Goal: Task Accomplishment & Management: Use online tool/utility

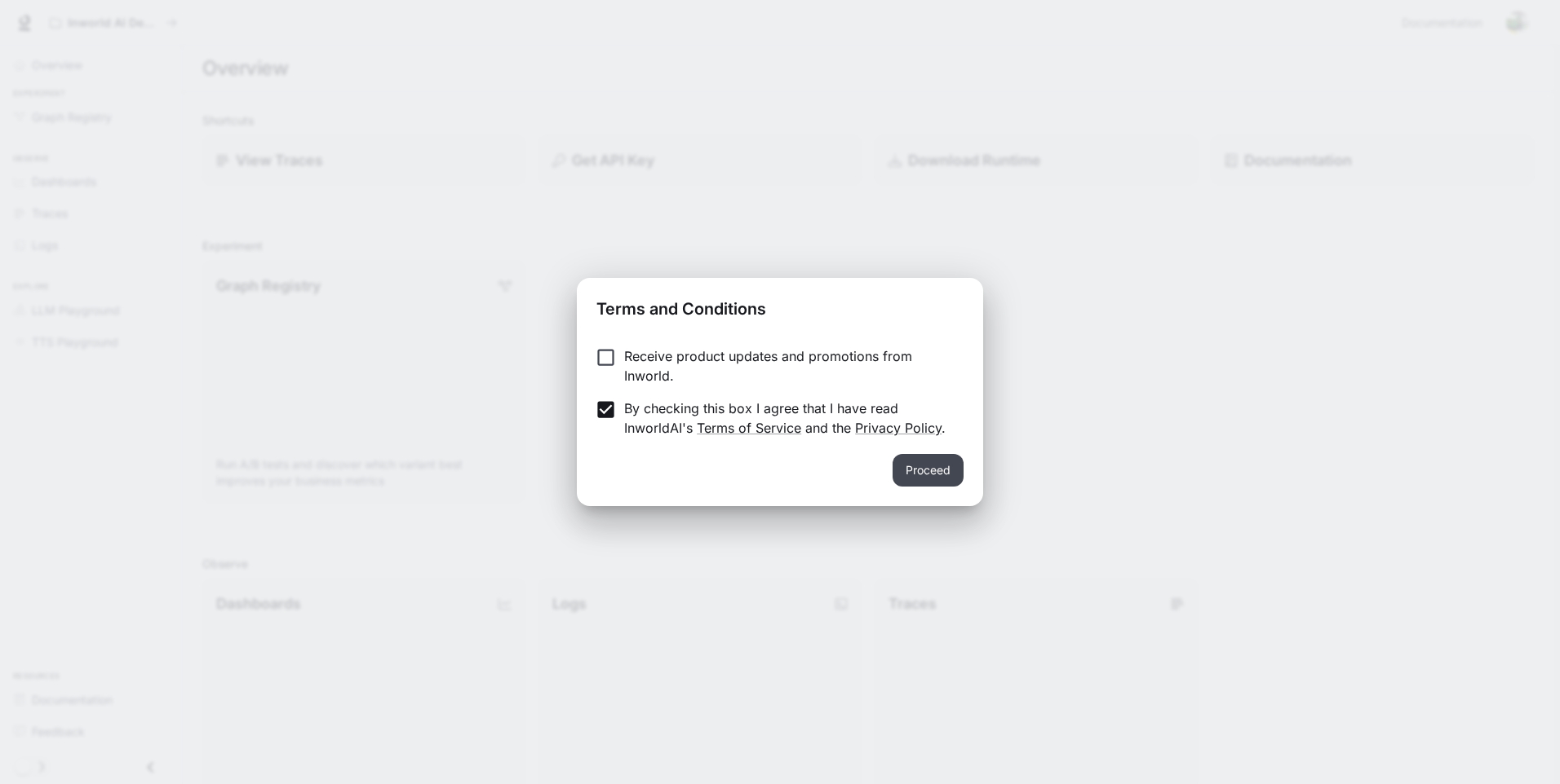
click at [917, 468] on button "Proceed" at bounding box center [927, 470] width 71 height 33
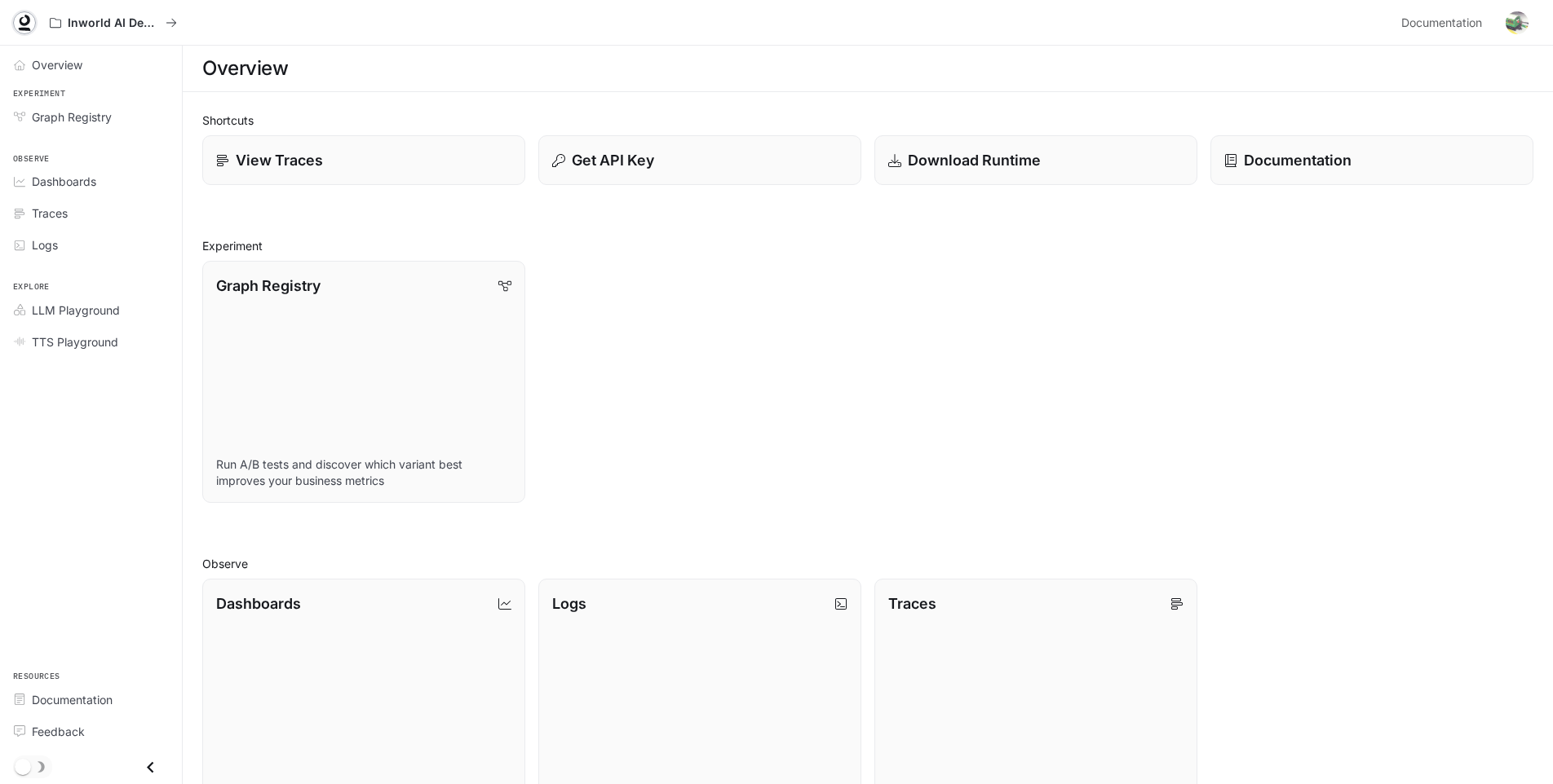
click at [20, 20] on icon at bounding box center [25, 20] width 11 height 11
click at [1475, 24] on span "Documentation" at bounding box center [1441, 23] width 81 height 20
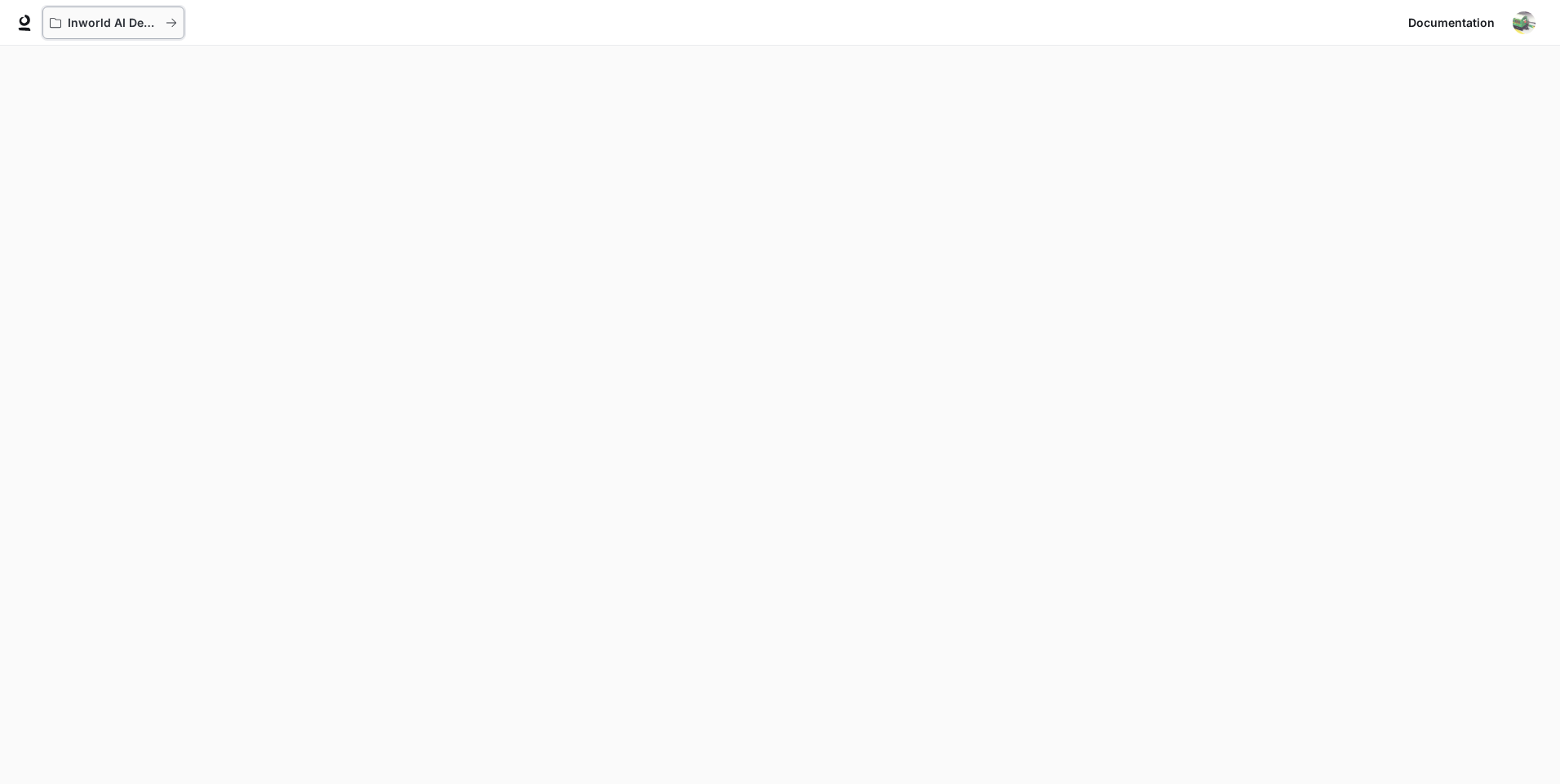
click at [63, 16] on div "Inworld AI Demos" at bounding box center [108, 23] width 116 height 14
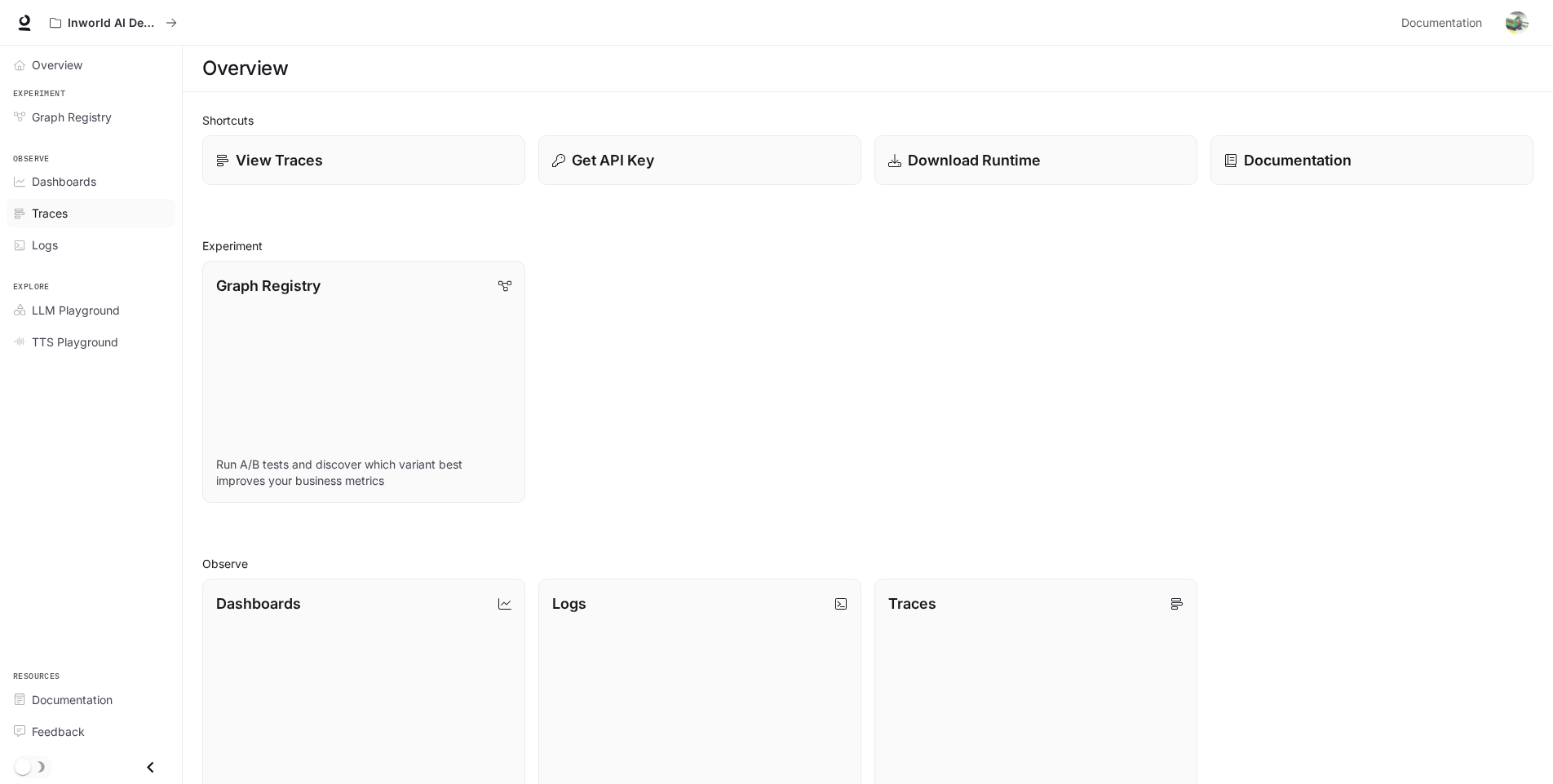
click at [58, 207] on span "Traces" at bounding box center [50, 213] width 36 height 17
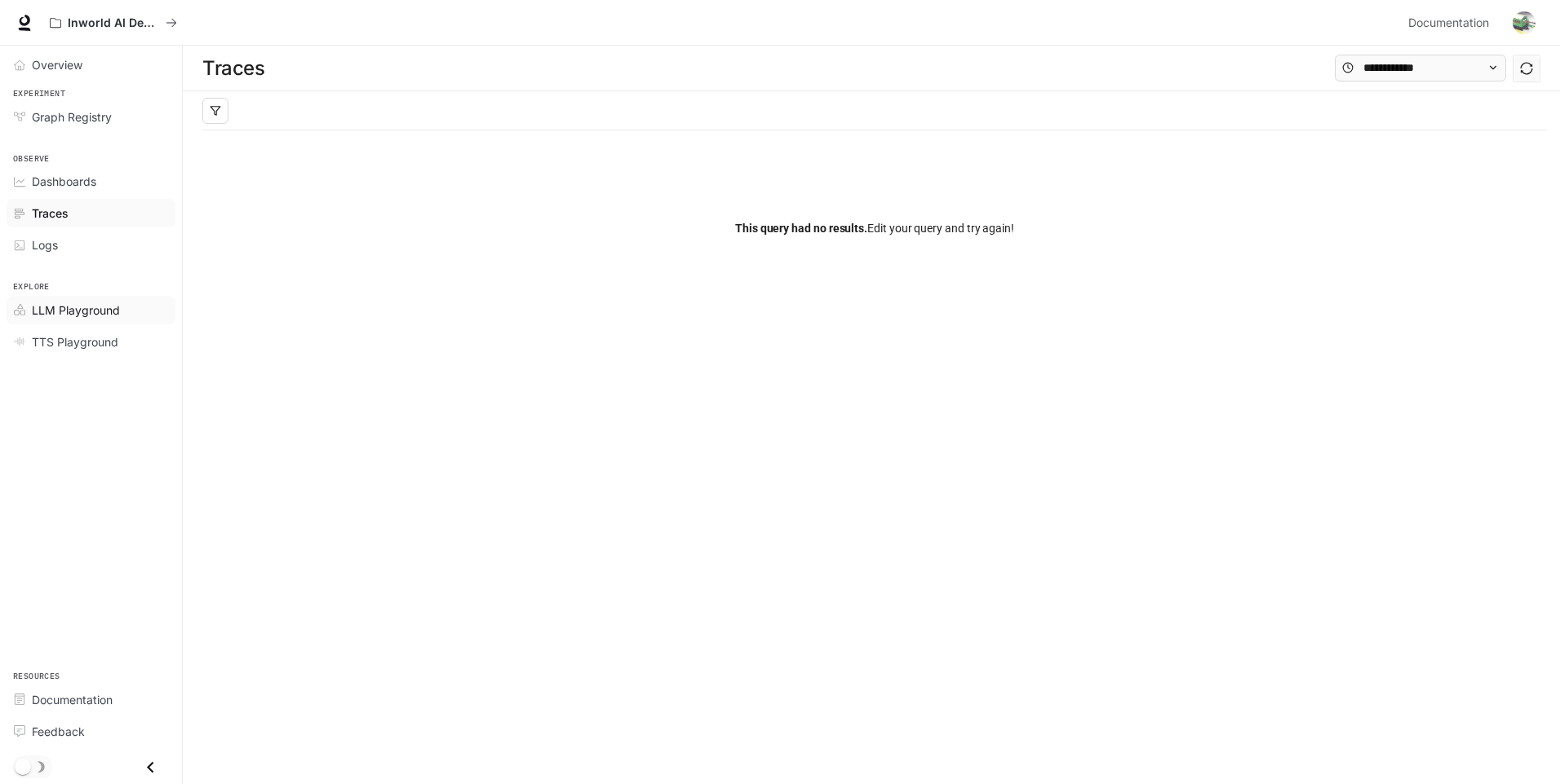
click at [73, 302] on span "LLM Playground" at bounding box center [76, 310] width 88 height 17
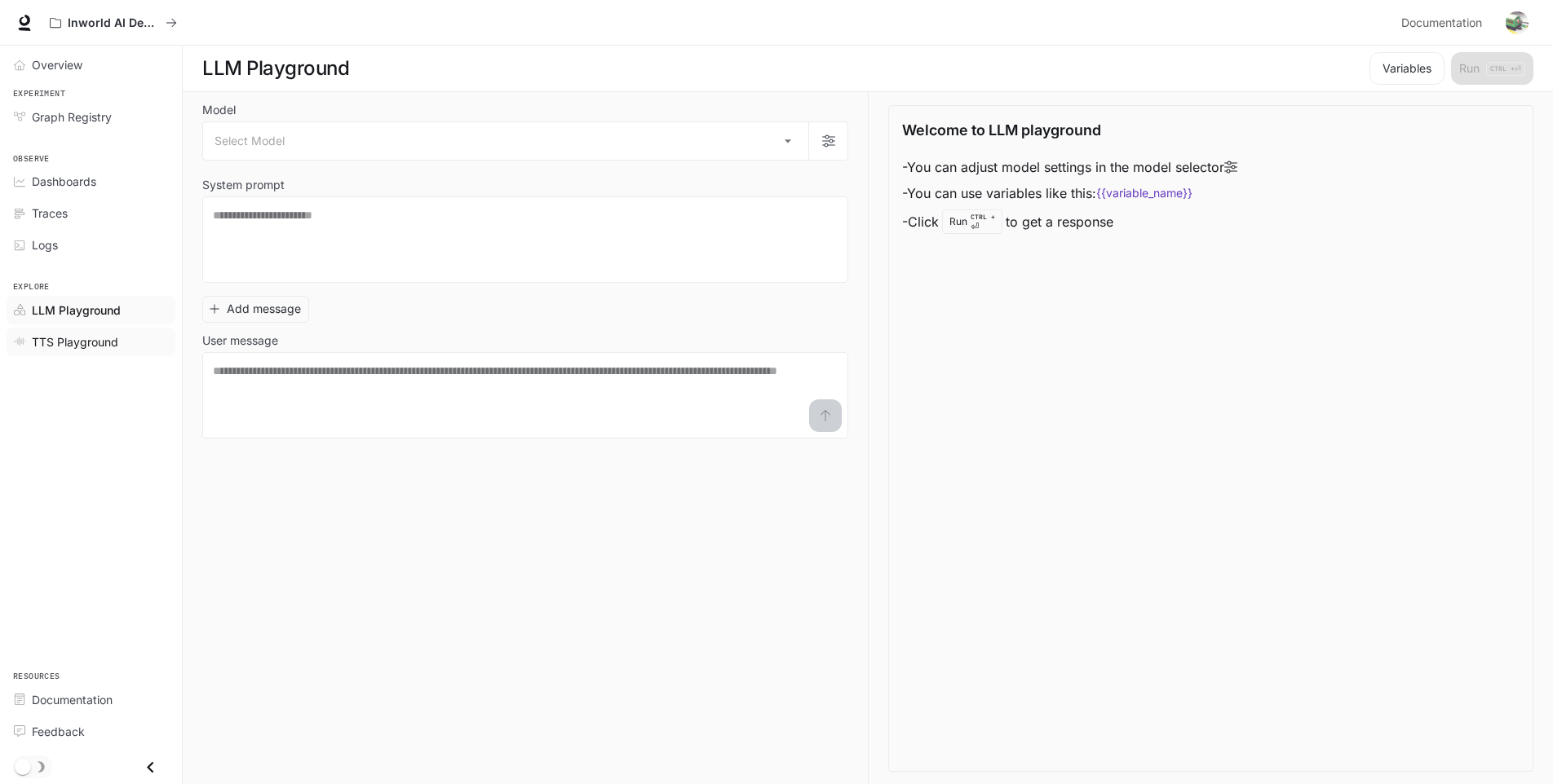
click at [79, 349] on span "TTS Playground" at bounding box center [75, 342] width 87 height 17
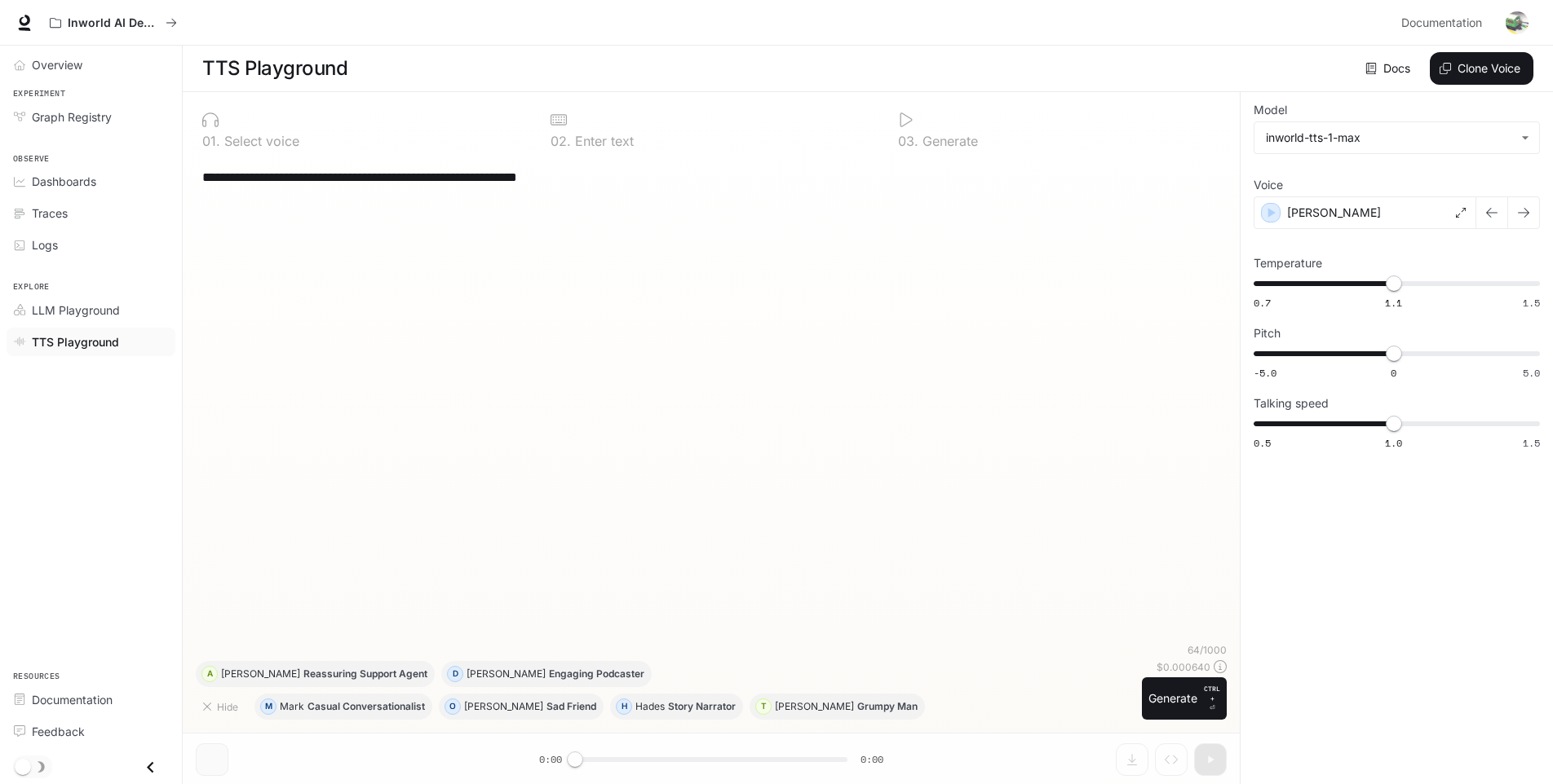
click at [581, 755] on div "**********" at bounding box center [712, 438] width 1057 height 693
drag, startPoint x: 581, startPoint y: 760, endPoint x: 599, endPoint y: 762, distance: 18.1
click at [599, 762] on div "**********" at bounding box center [712, 438] width 1057 height 693
click at [1263, 213] on div "button" at bounding box center [1272, 213] width 18 height 18
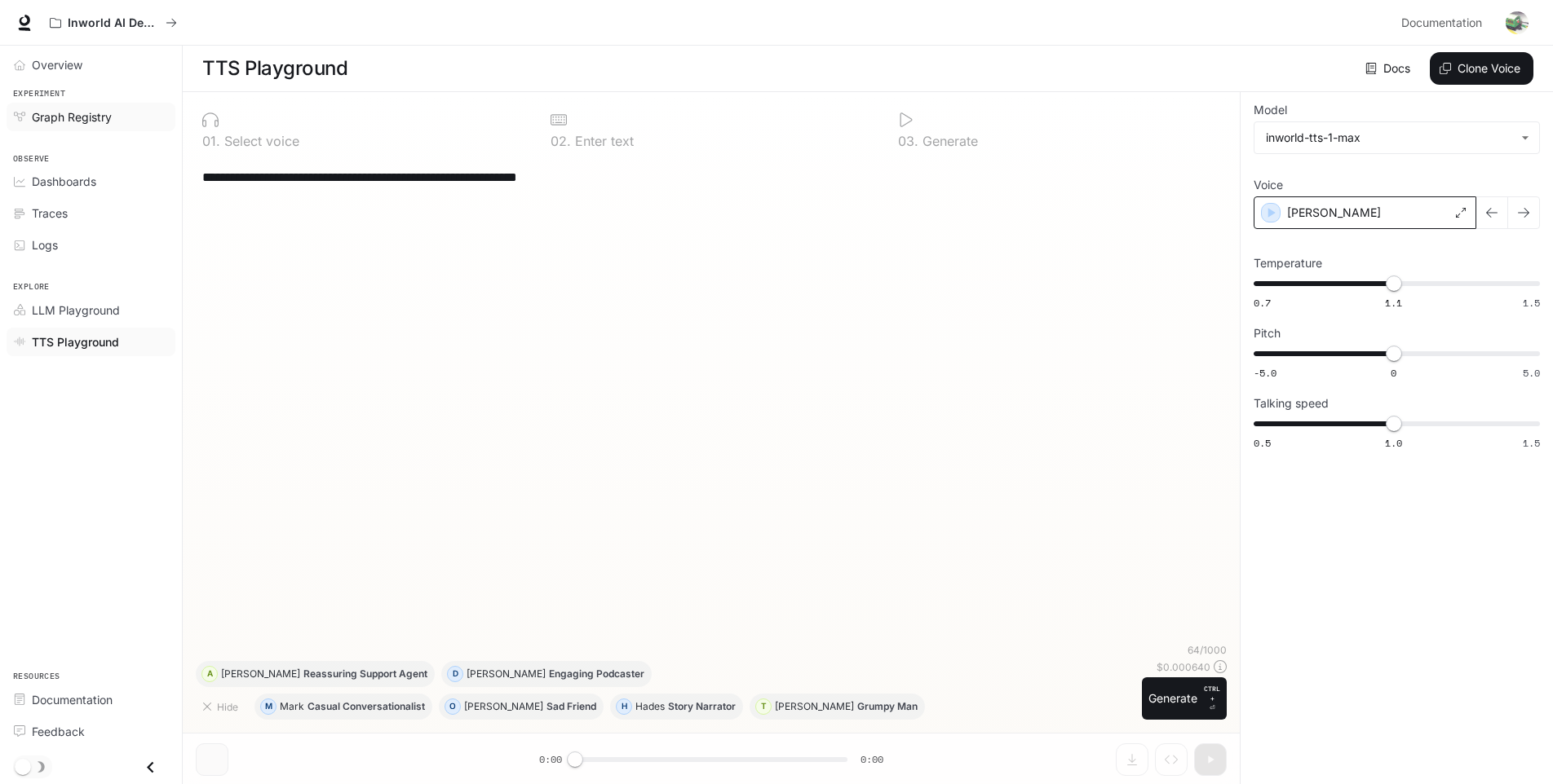
click at [82, 122] on span "Graph Registry" at bounding box center [72, 117] width 80 height 17
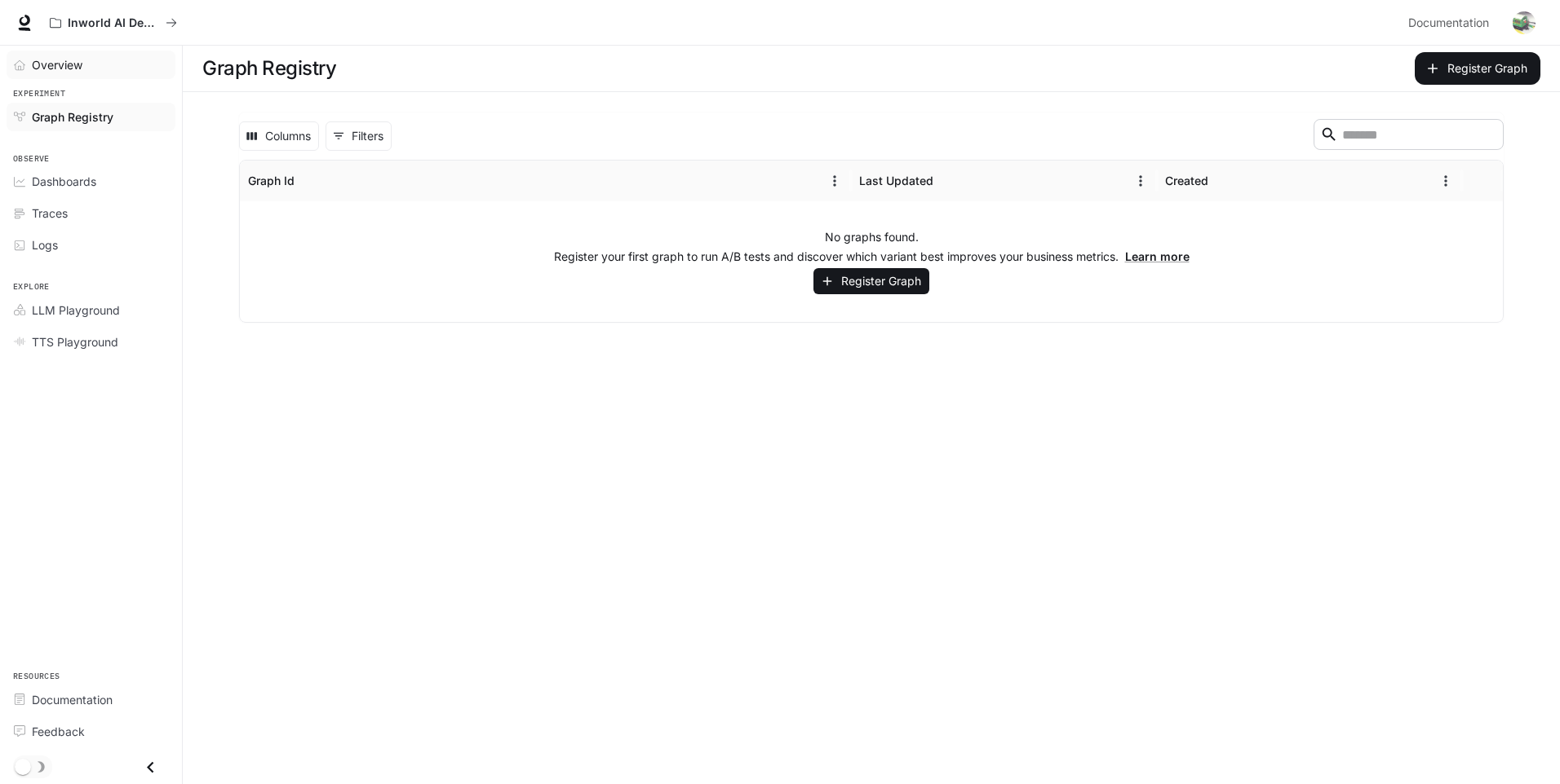
click at [71, 69] on span "Overview" at bounding box center [57, 64] width 51 height 17
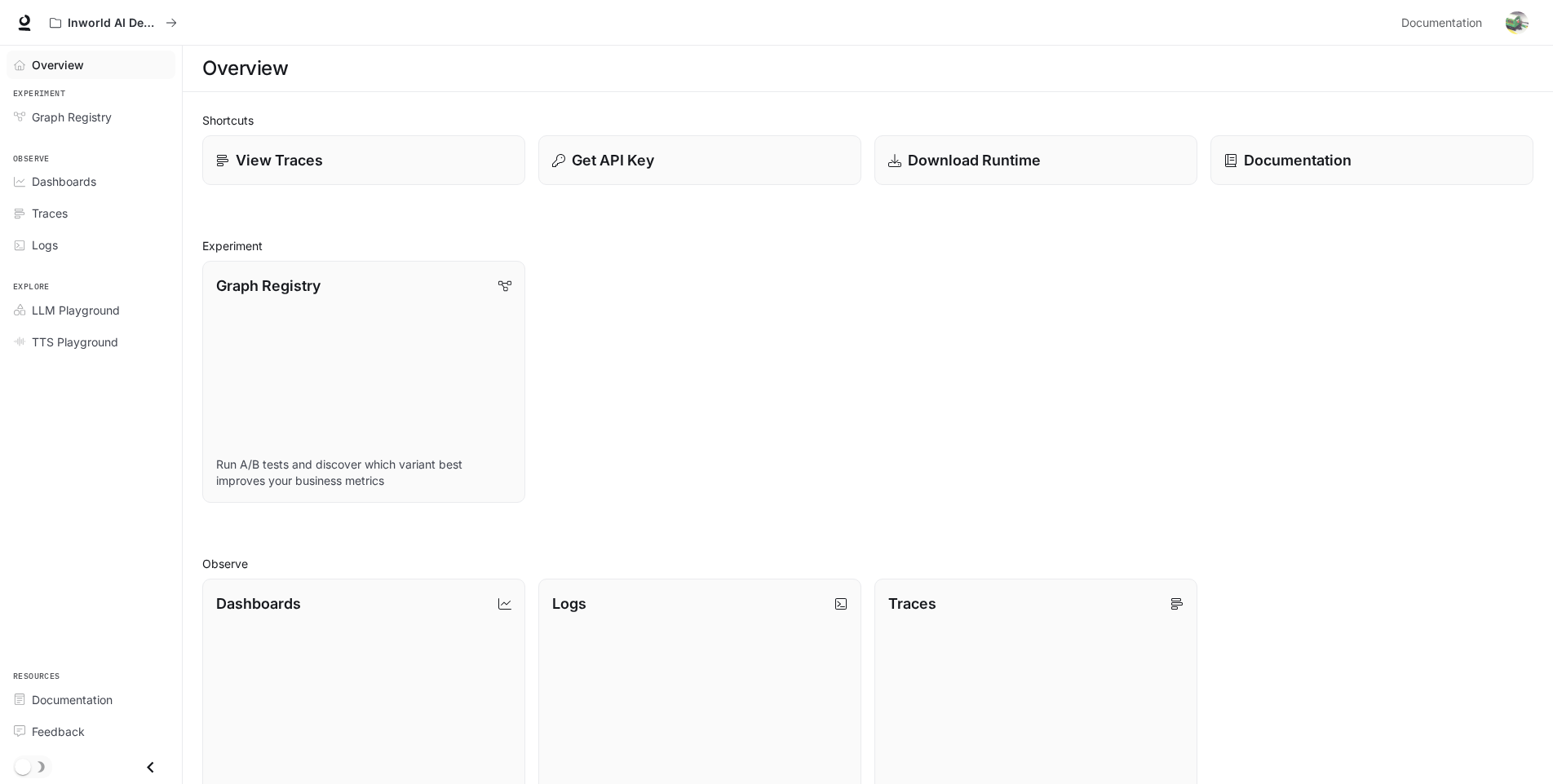
click at [364, 189] on div "Shortcuts View Traces Get API Key Download Runtime Documentation Experiment Gra…" at bounding box center [867, 625] width 1331 height 1027
click at [367, 171] on div "View Traces" at bounding box center [364, 160] width 299 height 22
click at [20, 25] on icon at bounding box center [24, 23] width 16 height 16
click at [1527, 24] on img "button" at bounding box center [1517, 22] width 23 height 23
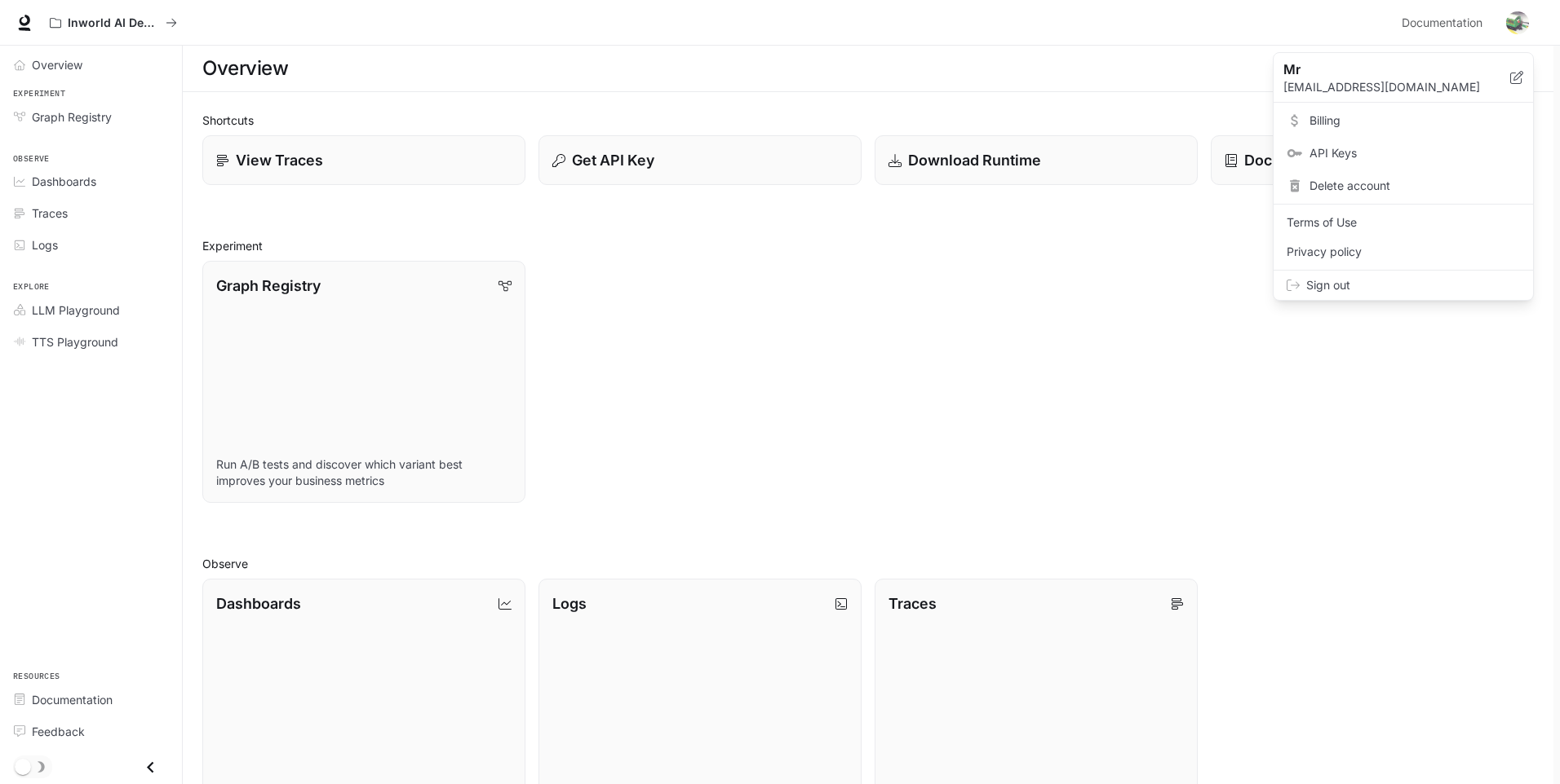
click at [1336, 280] on span "Sign out" at bounding box center [1413, 286] width 214 height 16
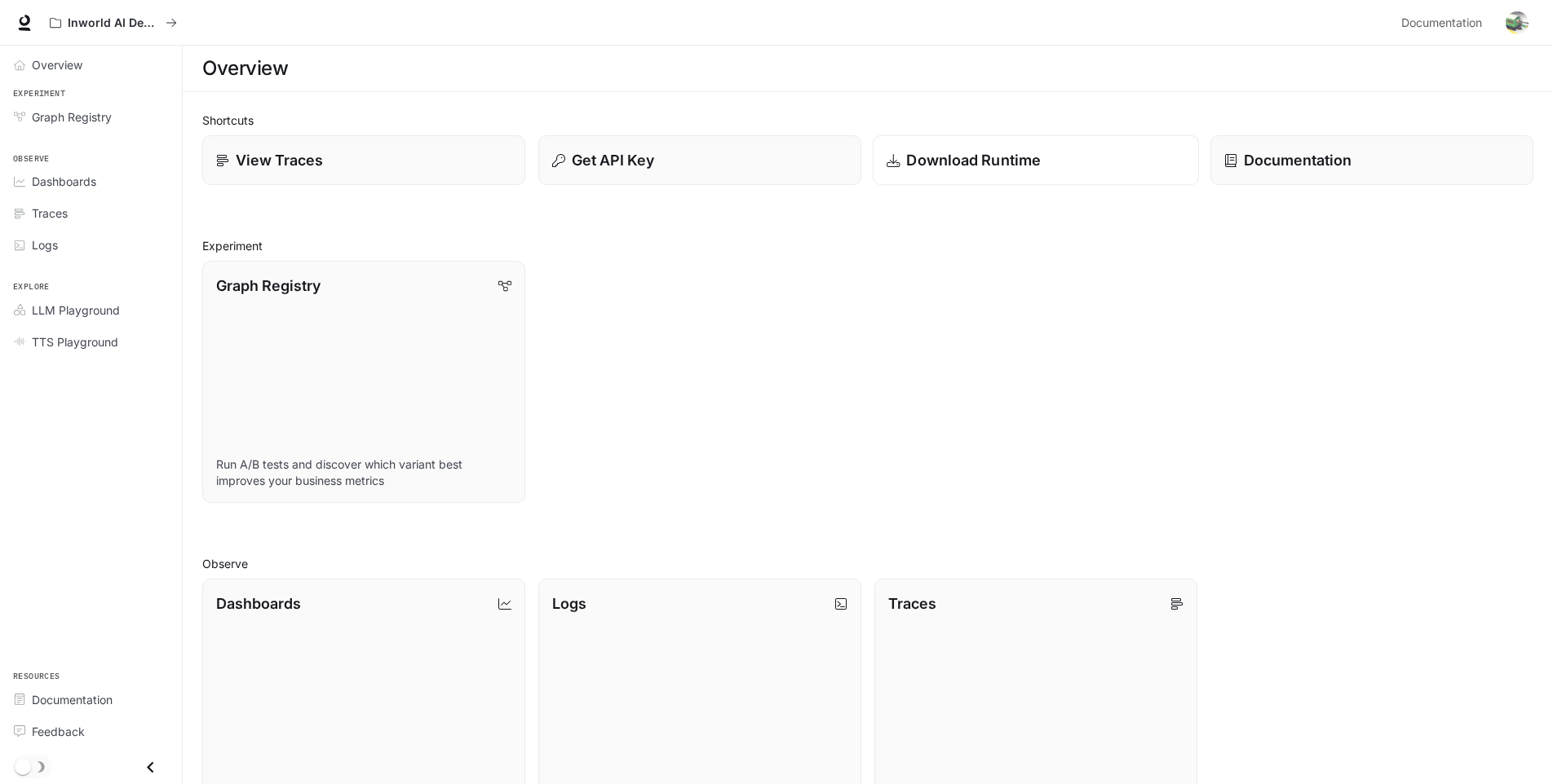
click at [930, 159] on p "Download Runtime" at bounding box center [973, 160] width 135 height 22
